Goal: Find specific page/section: Find specific page/section

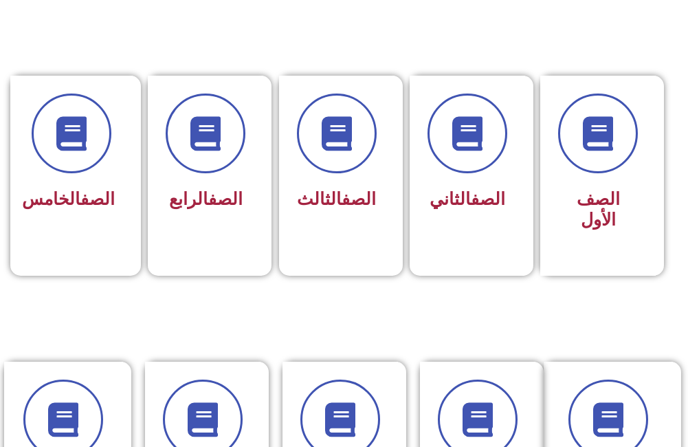
scroll to position [413, 0]
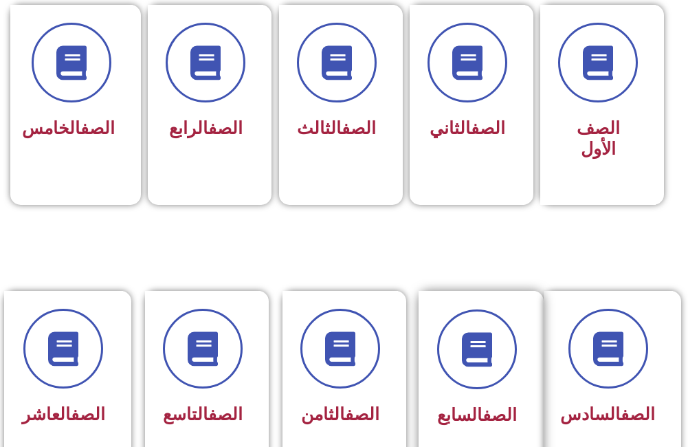
click at [465, 424] on span "الصف السابع" at bounding box center [477, 415] width 80 height 20
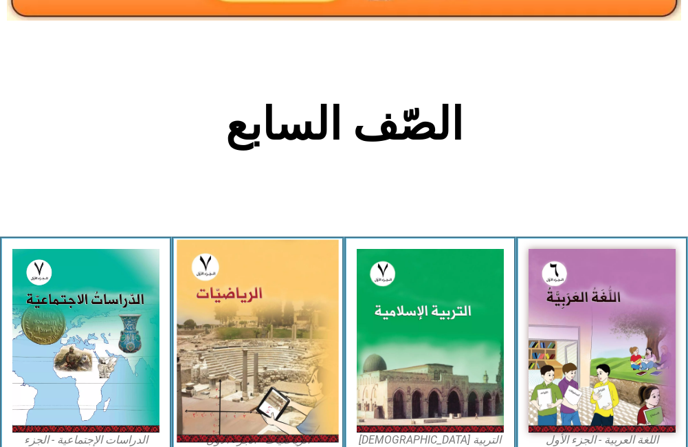
scroll to position [275, 0]
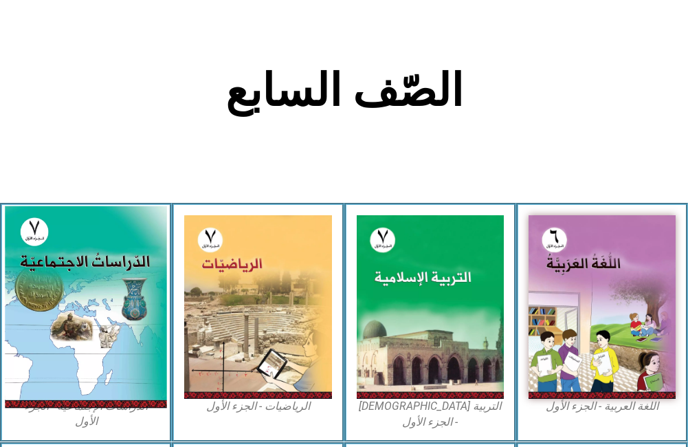
click at [121, 332] on img at bounding box center [86, 307] width 162 height 202
click at [50, 270] on img at bounding box center [86, 307] width 162 height 202
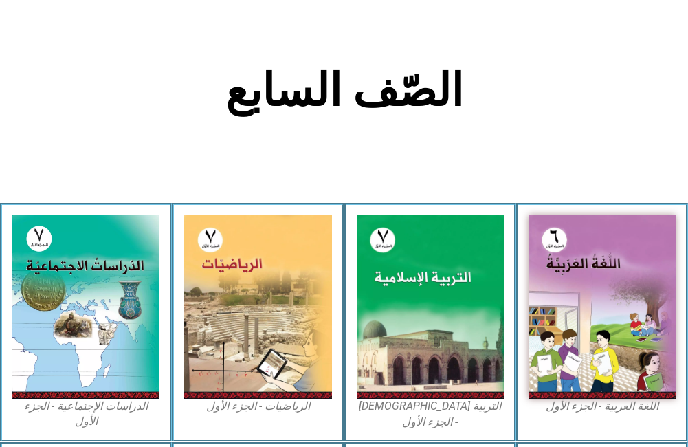
click at [89, 207] on div "الدراسات الإجتماعية - الجزء الأول​" at bounding box center [86, 323] width 172 height 240
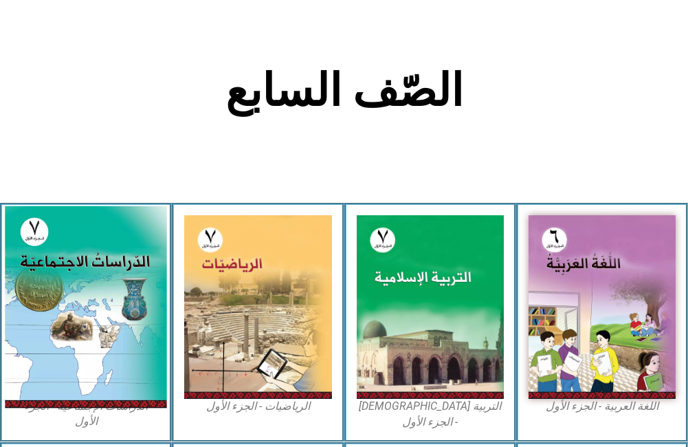
click at [85, 252] on img at bounding box center [86, 307] width 162 height 202
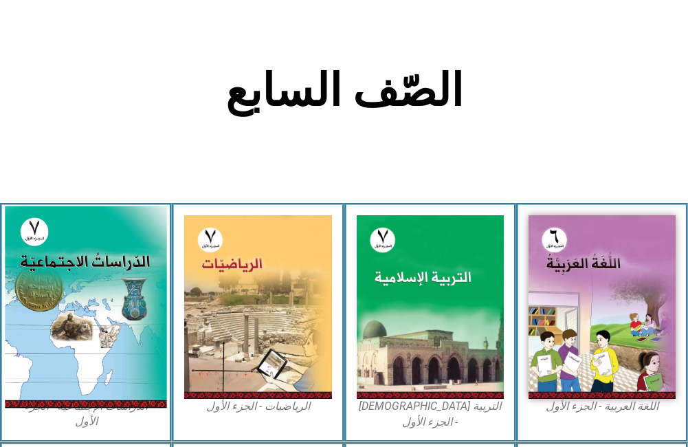
click at [85, 252] on img at bounding box center [86, 307] width 162 height 202
